Goal: Task Accomplishment & Management: Use online tool/utility

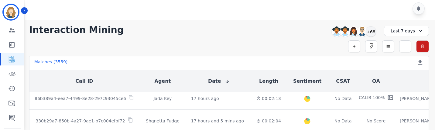
scroll to position [73, 0]
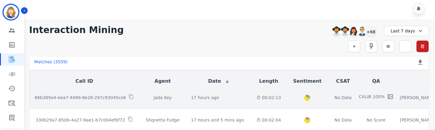
click at [218, 101] on td "17 hours ago Start at: Sun, Oct 12th, 2025 - 9:47pm" at bounding box center [218, 98] width 65 height 23
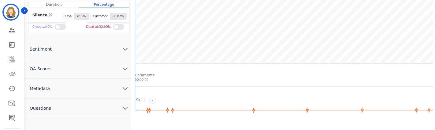
scroll to position [87, 0]
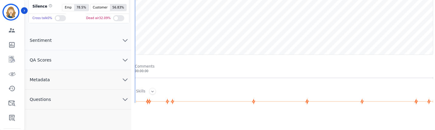
click at [112, 65] on button "QA Scores" at bounding box center [78, 60] width 106 height 20
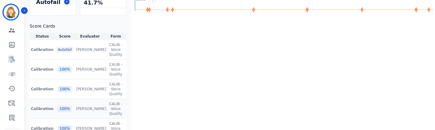
scroll to position [188, 0]
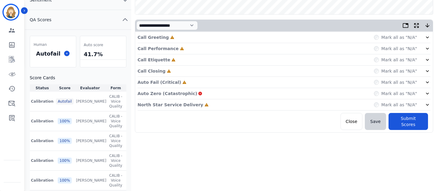
scroll to position [125, 0]
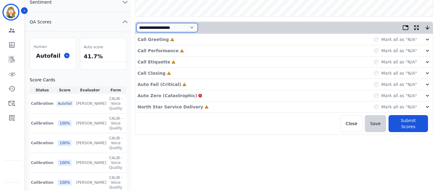
click at [198, 24] on select "**********" at bounding box center [167, 27] width 61 height 9
select select "*"
click at [137, 32] on select "**********" at bounding box center [167, 27] width 61 height 9
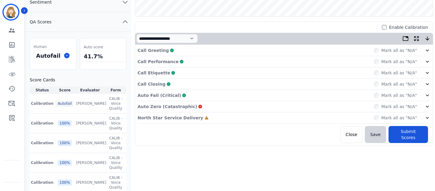
click at [398, 109] on label "Mark all as "N/A"" at bounding box center [400, 107] width 36 height 6
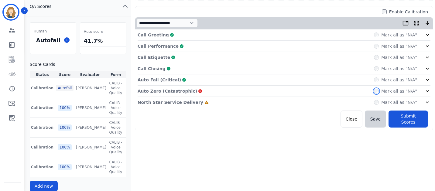
scroll to position [146, 0]
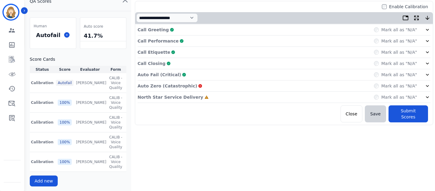
click at [428, 85] on icon at bounding box center [428, 86] width 6 height 6
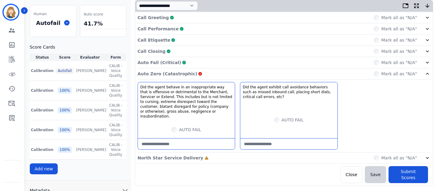
scroll to position [163, 0]
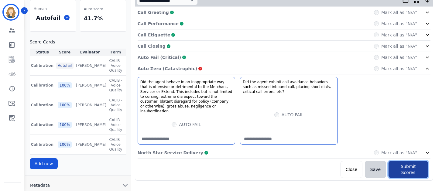
click at [400, 130] on button "Submit Scores" at bounding box center [409, 169] width 40 height 17
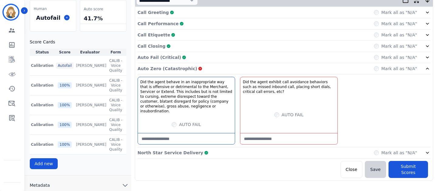
click at [254, 130] on etc\?-note at bounding box center [289, 138] width 97 height 11
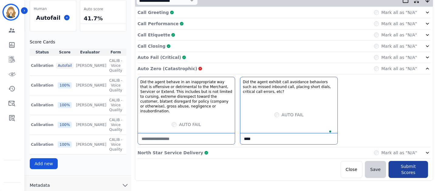
type etc\?-note "****"
click at [400, 130] on button "Submit Scores" at bounding box center [409, 169] width 40 height 17
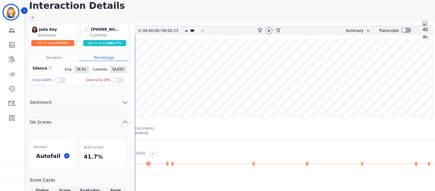
scroll to position [19, 0]
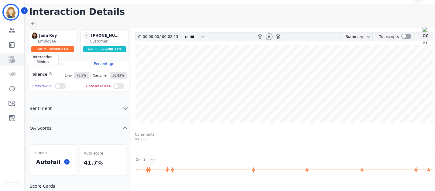
click at [11, 54] on link "Sidebar" at bounding box center [12, 60] width 23 height 12
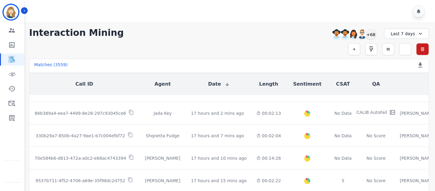
scroll to position [62, 0]
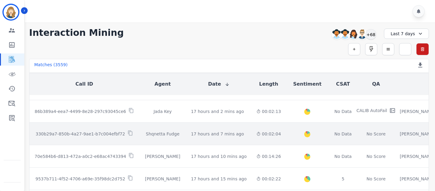
click at [367, 130] on div "No Score" at bounding box center [376, 134] width 19 height 6
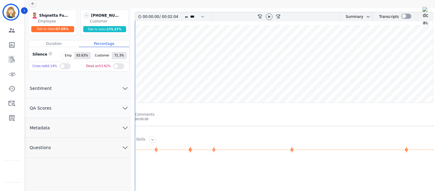
scroll to position [43, 0]
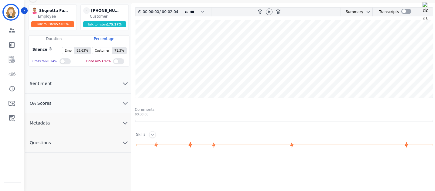
click at [82, 103] on button "QA Scores" at bounding box center [78, 104] width 106 height 20
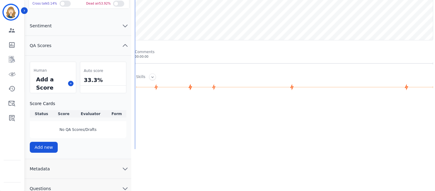
scroll to position [103, 0]
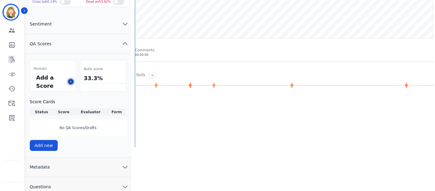
click at [71, 81] on icon at bounding box center [70, 81] width 3 height 3
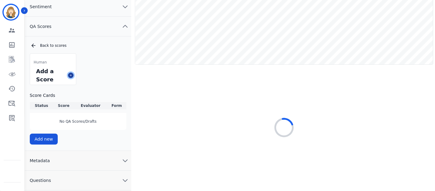
scroll to position [77, 0]
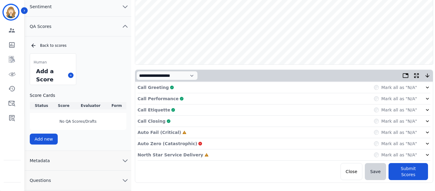
click at [381, 130] on div "Auto Fail (Critical) Incomplete Mark all as "N/A"" at bounding box center [284, 132] width 293 height 11
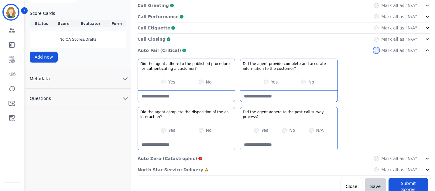
scroll to position [164, 0]
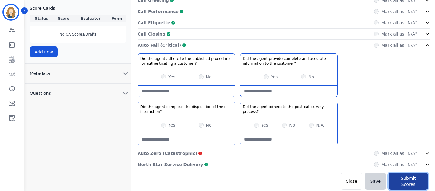
click at [401, 130] on button "Submit Scores" at bounding box center [409, 181] width 40 height 17
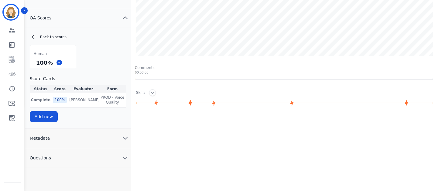
scroll to position [85, 0]
click at [13, 57] on icon "Sidebar" at bounding box center [11, 59] width 7 height 7
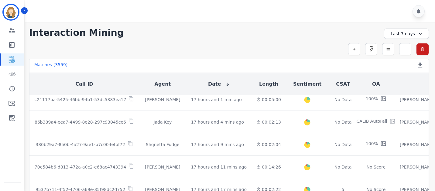
scroll to position [53, 0]
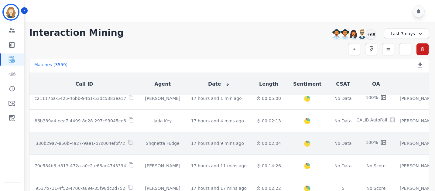
click at [140, 130] on td "Shqnetta Fudge" at bounding box center [162, 143] width 47 height 23
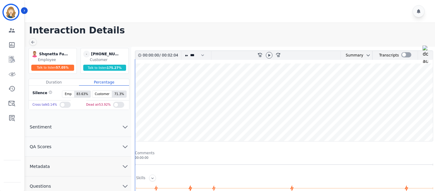
click at [75, 130] on button "QA Scores" at bounding box center [78, 147] width 106 height 20
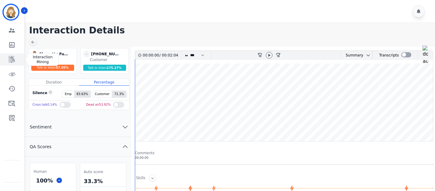
click at [14, 57] on icon "Sidebar" at bounding box center [11, 59] width 7 height 7
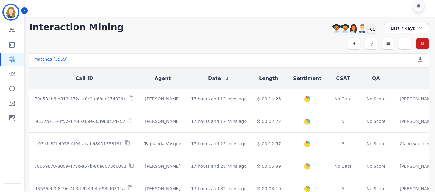
scroll to position [125, 0]
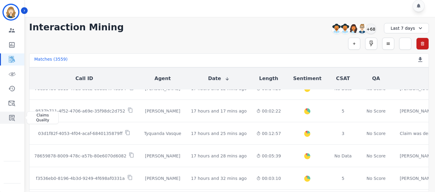
click at [13, 117] on icon "Sidebar" at bounding box center [11, 117] width 7 height 7
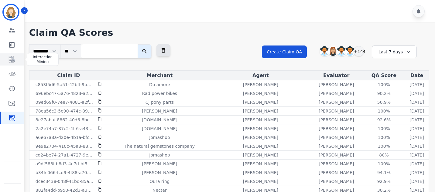
click at [12, 59] on icon "Sidebar" at bounding box center [12, 59] width 6 height 7
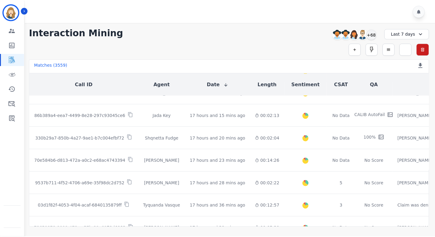
scroll to position [59, 0]
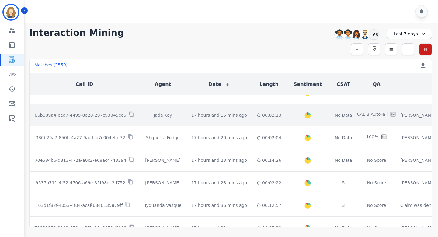
click at [275, 115] on td "00:02:13" at bounding box center [269, 115] width 34 height 23
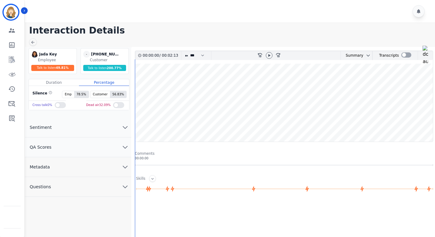
click at [44, 130] on span "QA Scores" at bounding box center [41, 147] width 32 height 6
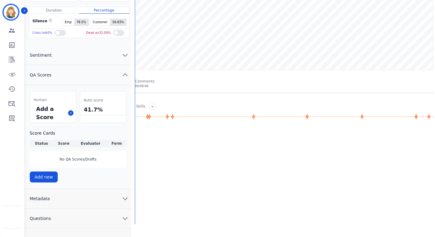
scroll to position [91, 0]
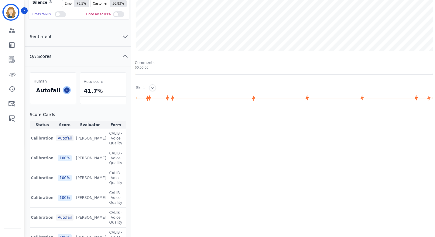
click at [65, 89] on icon at bounding box center [66, 89] width 3 height 3
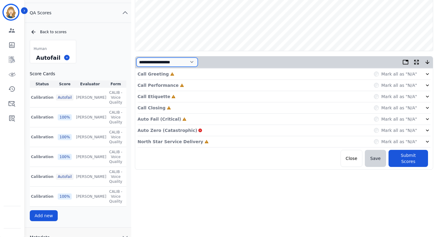
click at [170, 63] on select "**********" at bounding box center [167, 61] width 61 height 9
select select "*"
click at [137, 67] on select "**********" at bounding box center [167, 61] width 61 height 9
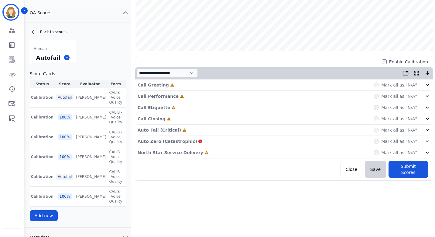
click at [377, 82] on div "Mark all as "N/A"" at bounding box center [395, 85] width 43 height 6
click at [409, 130] on button "Submit Scores" at bounding box center [409, 169] width 40 height 17
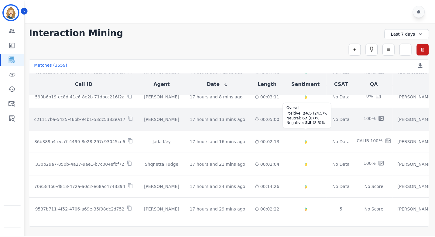
scroll to position [33, 0]
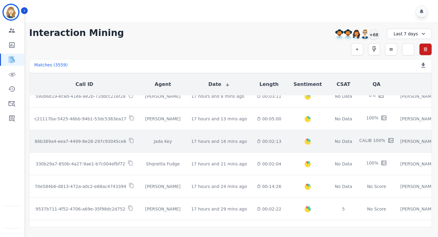
click at [257, 130] on div "00:02:13" at bounding box center [269, 141] width 25 height 6
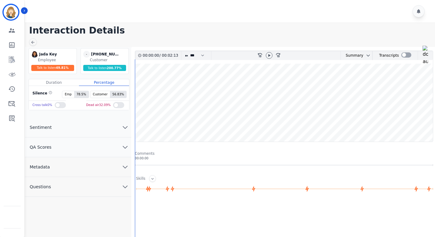
click at [92, 130] on button "QA Scores" at bounding box center [78, 147] width 106 height 20
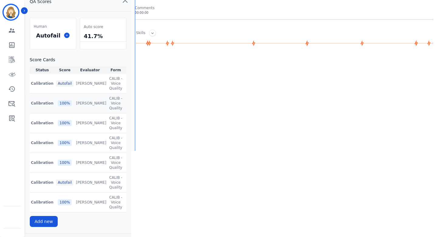
scroll to position [147, 0]
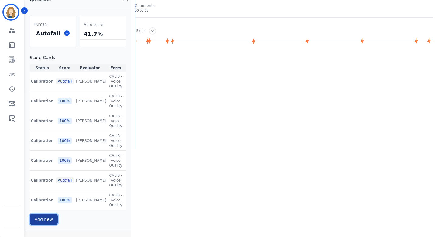
click at [50, 130] on button "Add new" at bounding box center [44, 218] width 28 height 11
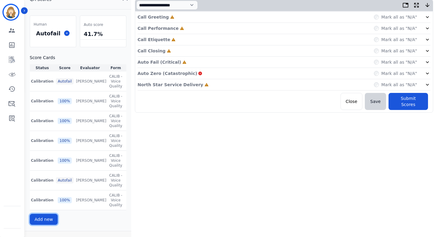
scroll to position [132, 0]
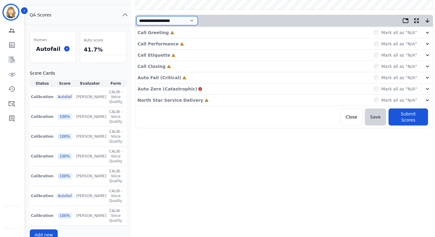
click at [192, 22] on select "**********" at bounding box center [167, 20] width 61 height 9
select select "*"
click at [137, 25] on select "**********" at bounding box center [167, 20] width 61 height 9
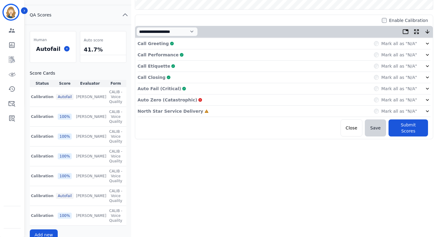
click at [395, 100] on label "Mark all as "N/A"" at bounding box center [400, 100] width 36 height 6
click at [400, 100] on label "Mark all as "N/A"" at bounding box center [400, 100] width 36 height 6
click at [428, 99] on icon at bounding box center [428, 100] width 6 height 6
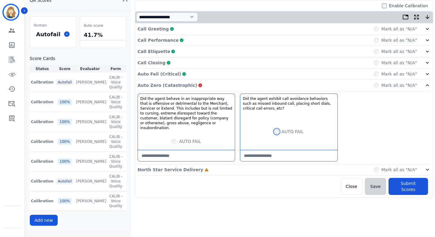
scroll to position [147, 0]
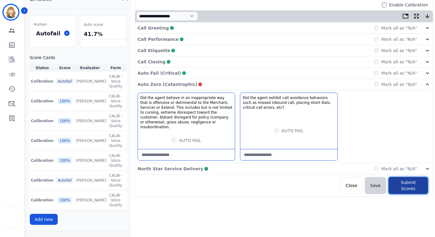
click at [395, 130] on button "Submit Scores" at bounding box center [409, 185] width 40 height 17
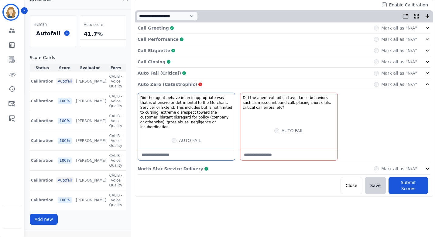
click at [256, 130] on etc\?-note at bounding box center [289, 154] width 97 height 11
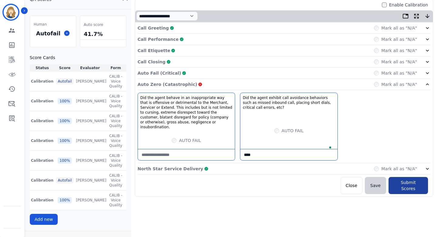
type etc\?-note "****"
click at [408, 130] on button "Submit Scores" at bounding box center [409, 185] width 40 height 17
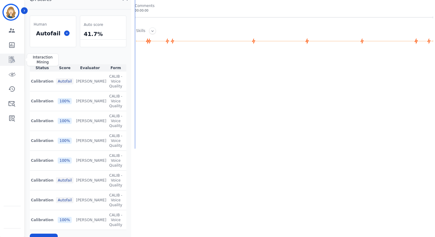
click at [11, 59] on icon "Sidebar" at bounding box center [11, 59] width 7 height 7
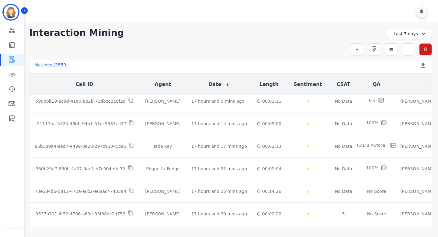
scroll to position [39, 0]
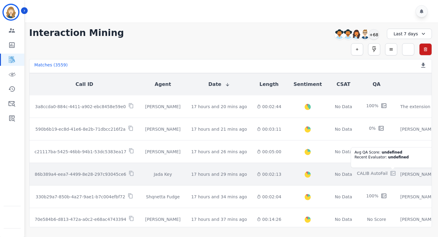
click at [391, 130] on icon at bounding box center [393, 173] width 4 height 2
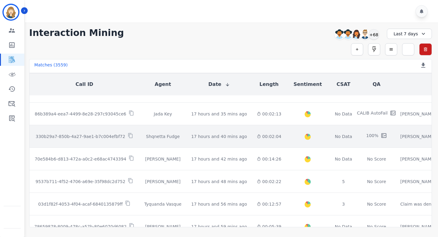
scroll to position [0, 0]
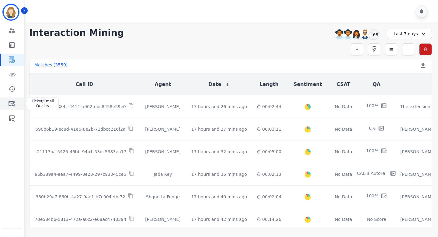
click at [13, 103] on icon "Sidebar" at bounding box center [12, 103] width 7 height 5
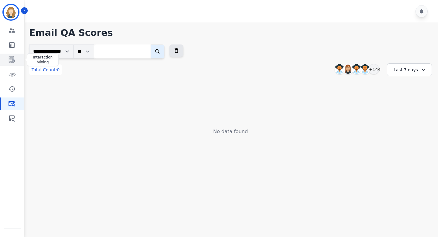
click at [13, 58] on icon "Sidebar" at bounding box center [11, 59] width 7 height 7
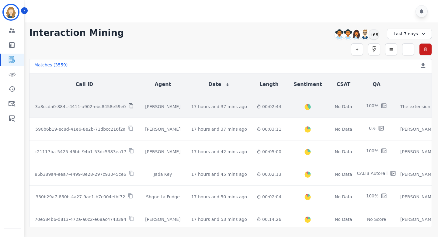
click at [130, 106] on icon at bounding box center [130, 105] width 5 height 5
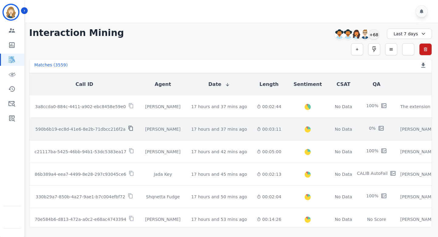
click at [130, 127] on icon at bounding box center [130, 127] width 5 height 5
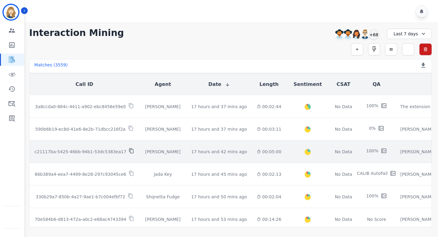
click at [129, 130] on icon at bounding box center [131, 150] width 4 height 5
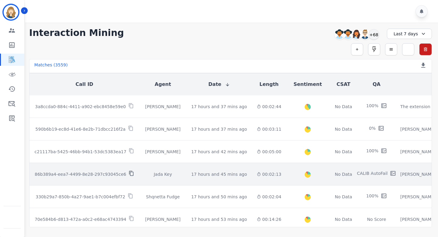
click at [132, 130] on icon at bounding box center [131, 172] width 5 height 5
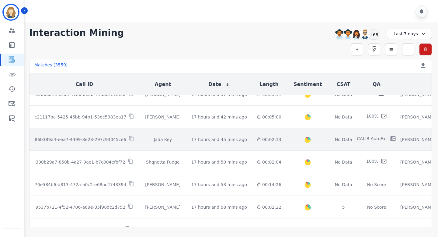
scroll to position [35, 0]
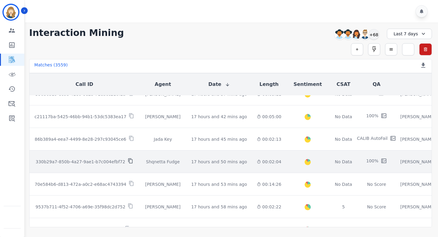
click at [128, 130] on icon at bounding box center [130, 160] width 5 height 5
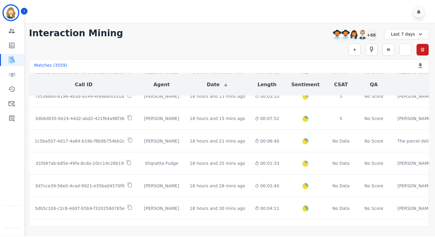
scroll to position [0, 0]
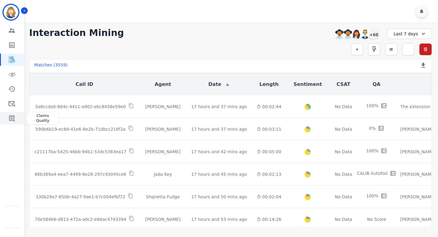
click at [13, 116] on icon "Sidebar" at bounding box center [12, 118] width 6 height 6
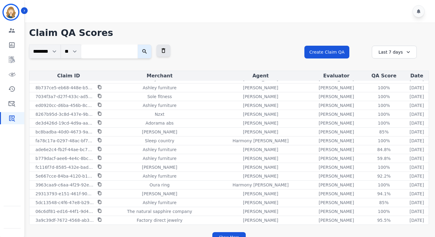
scroll to position [9, 0]
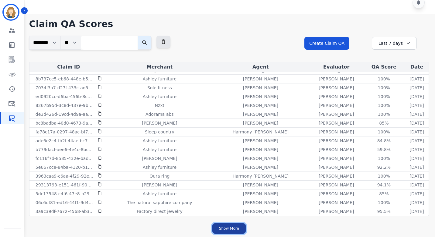
click at [237, 130] on button "Show More" at bounding box center [229, 228] width 33 height 10
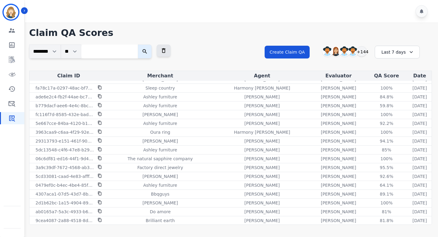
scroll to position [844, 0]
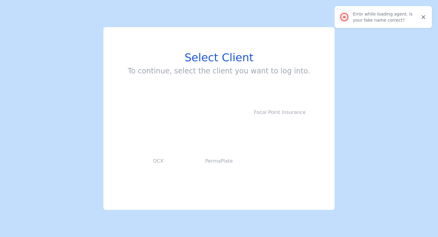
click at [219, 112] on img at bounding box center [219, 112] width 30 height 0
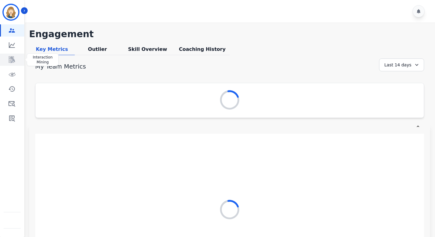
click at [15, 56] on icon "Sidebar" at bounding box center [11, 59] width 7 height 7
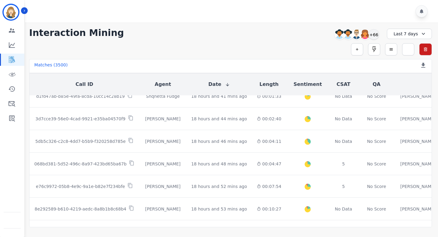
scroll to position [346, 0]
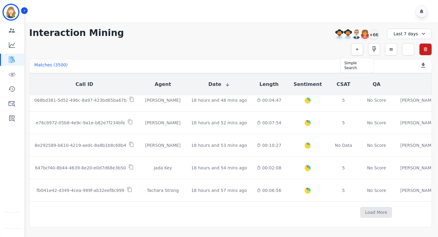
click at [356, 48] on icon "button" at bounding box center [357, 49] width 4 height 4
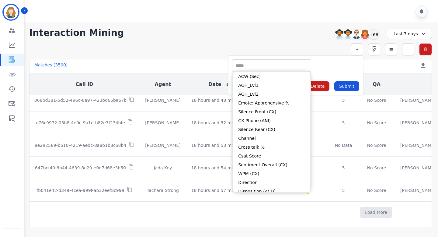
click at [280, 64] on input "selected options" at bounding box center [272, 65] width 76 height 6
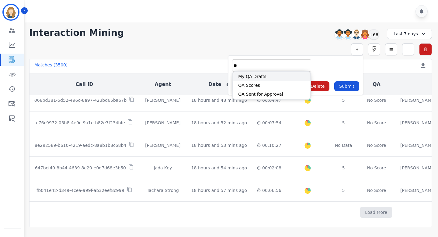
type input "**"
click at [256, 81] on li "QA Scores" at bounding box center [271, 85] width 77 height 9
type input "**********"
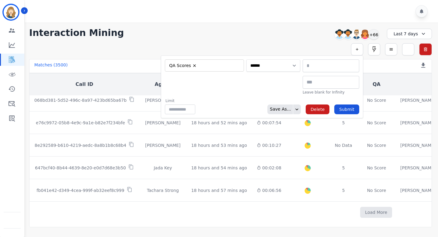
click at [285, 66] on select "**********" at bounding box center [273, 65] width 54 height 12
select select "******"
click at [300, 59] on select "**********" at bounding box center [273, 65] width 54 height 12
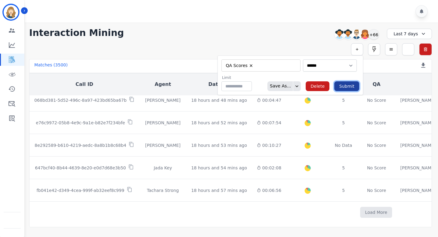
click at [347, 88] on button "Submit" at bounding box center [346, 86] width 25 height 10
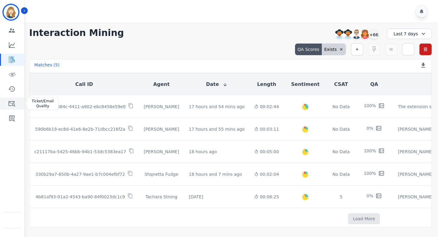
click at [13, 106] on icon "Sidebar" at bounding box center [11, 103] width 7 height 7
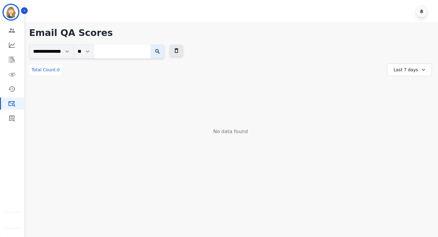
click at [405, 70] on div "Last 7 days" at bounding box center [409, 69] width 45 height 13
click at [408, 129] on li "Last 90 days" at bounding box center [413, 129] width 30 height 6
click at [372, 69] on img at bounding box center [374, 69] width 10 height 10
click at [14, 116] on icon "Sidebar" at bounding box center [12, 118] width 6 height 6
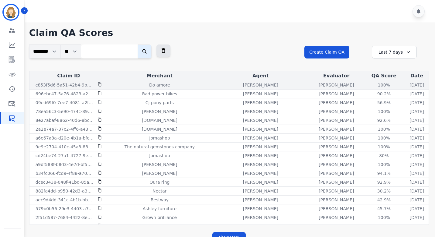
click at [371, 85] on div "100 %" at bounding box center [384, 85] width 27 height 6
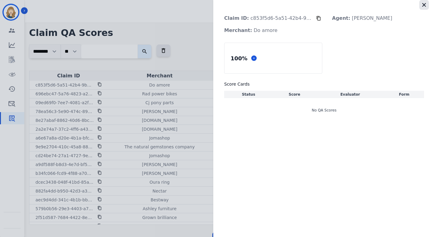
click at [426, 6] on icon "button" at bounding box center [424, 5] width 6 height 6
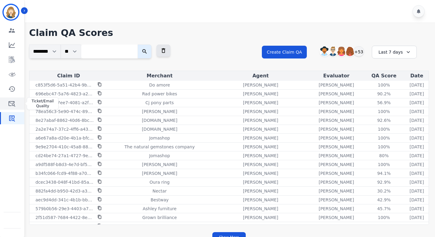
click at [12, 106] on icon "Sidebar" at bounding box center [11, 103] width 7 height 7
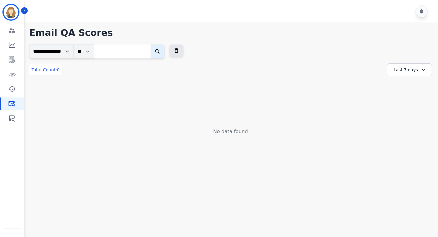
click at [411, 71] on div "Last 7 days" at bounding box center [409, 69] width 45 height 13
click at [406, 128] on li "Last 90 days" at bounding box center [413, 129] width 30 height 6
click at [372, 68] on img at bounding box center [374, 69] width 10 height 10
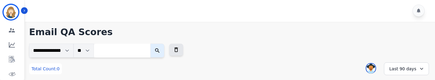
scroll to position [42, 0]
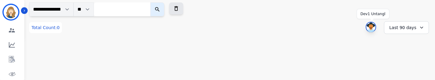
click at [368, 26] on img at bounding box center [371, 28] width 9 height 10
click at [371, 26] on img at bounding box center [371, 27] width 10 height 10
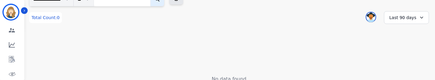
scroll to position [58, 0]
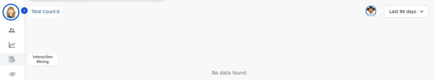
click at [14, 56] on link "Sidebar" at bounding box center [12, 60] width 23 height 12
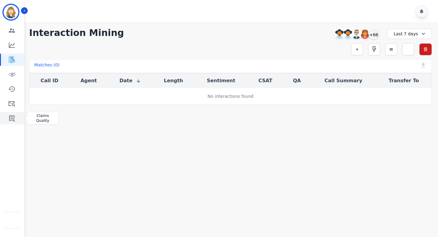
click at [15, 117] on icon "Sidebar" at bounding box center [11, 117] width 7 height 7
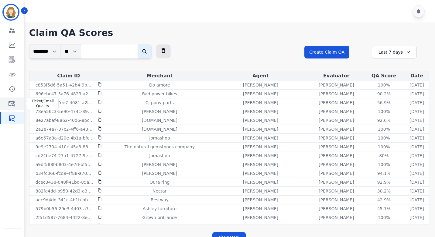
click at [11, 106] on icon "Sidebar" at bounding box center [11, 103] width 7 height 7
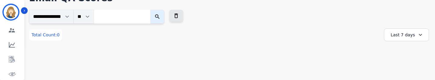
scroll to position [43, 0]
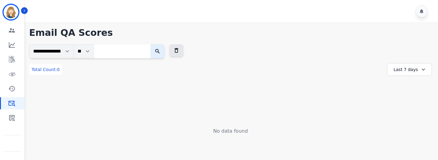
click at [413, 73] on div "Last 7 days" at bounding box center [409, 69] width 45 height 13
click at [407, 80] on li "Last 90 days" at bounding box center [413, 129] width 30 height 6
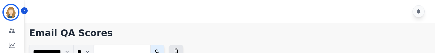
click at [210, 52] on div "**********" at bounding box center [229, 51] width 400 height 14
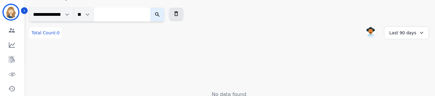
scroll to position [42, 0]
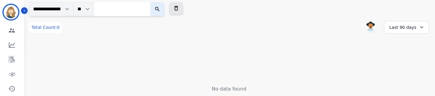
click at [402, 31] on div "Last 90 days" at bounding box center [406, 27] width 45 height 13
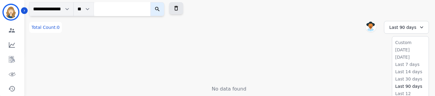
click at [83, 62] on div "No data found" at bounding box center [229, 66] width 400 height 53
